Goal: Task Accomplishment & Management: Manage account settings

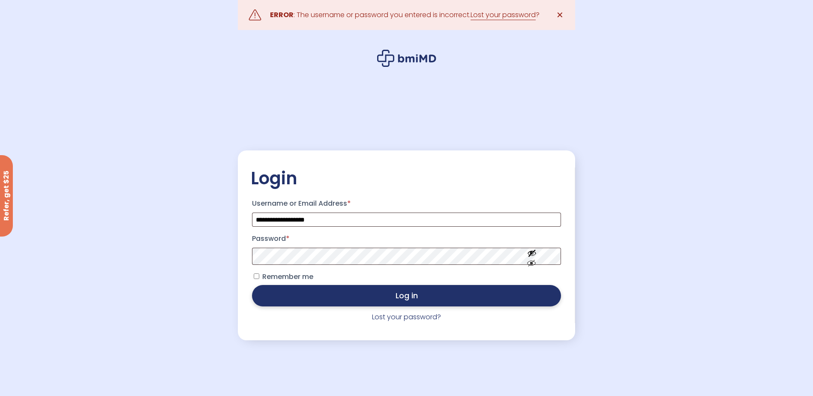
click at [371, 293] on button "Log in" at bounding box center [406, 295] width 309 height 21
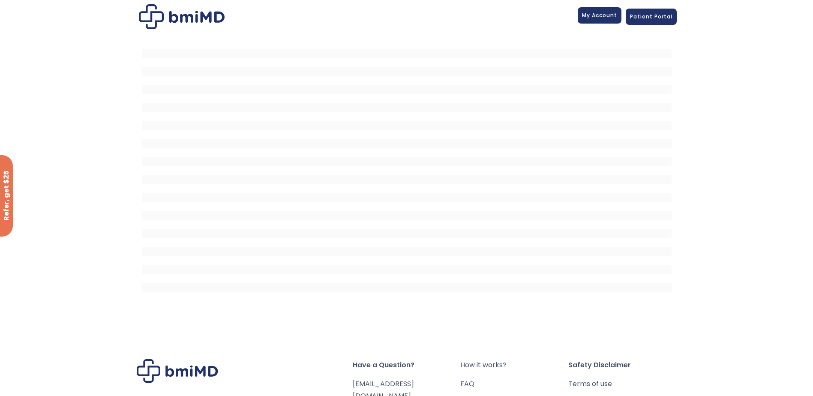
click at [599, 17] on span "My Account" at bounding box center [599, 15] width 35 height 7
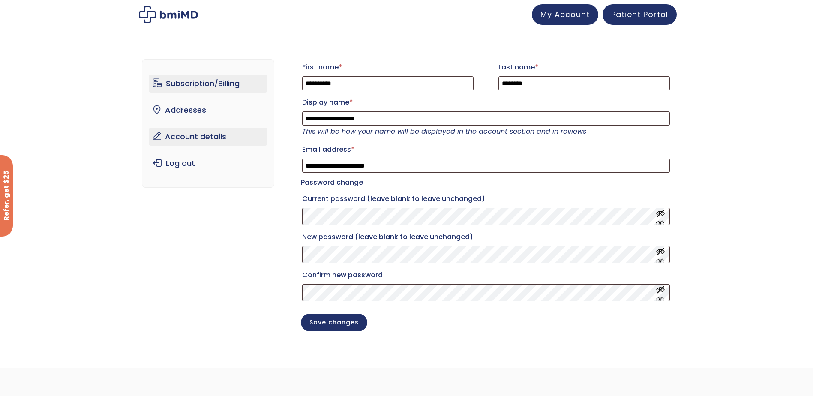
click at [212, 79] on link "Subscription/Billing" at bounding box center [208, 84] width 119 height 18
